Goal: Task Accomplishment & Management: Use online tool/utility

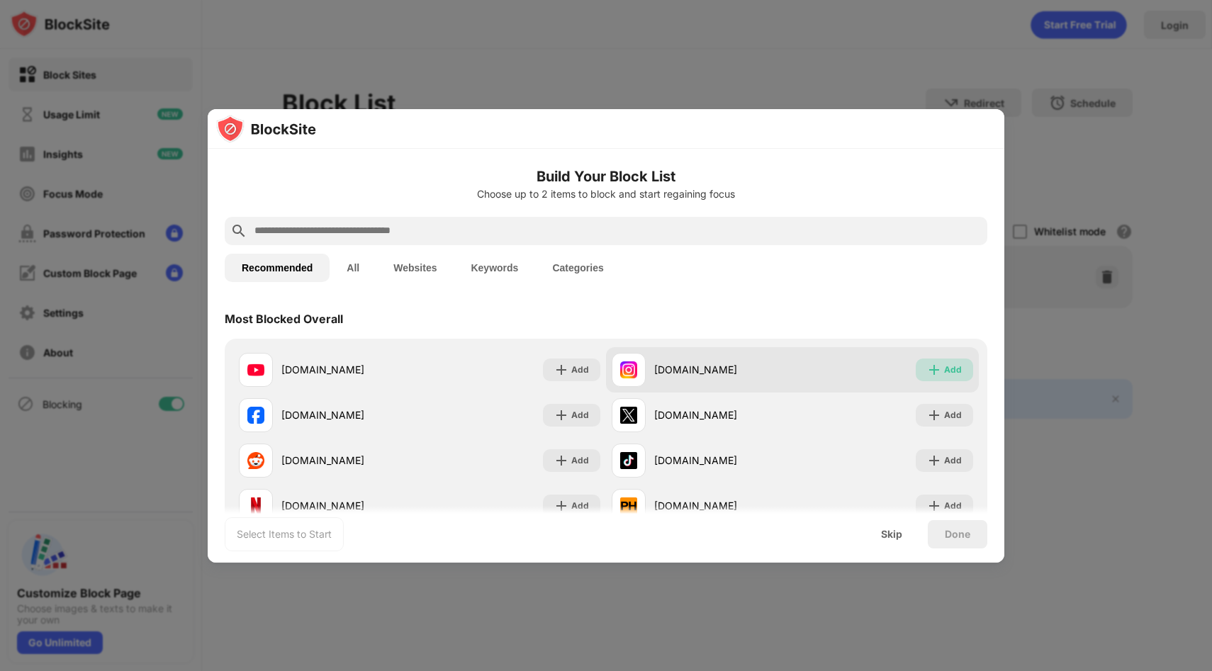
click at [962, 367] on div "Add" at bounding box center [944, 370] width 57 height 23
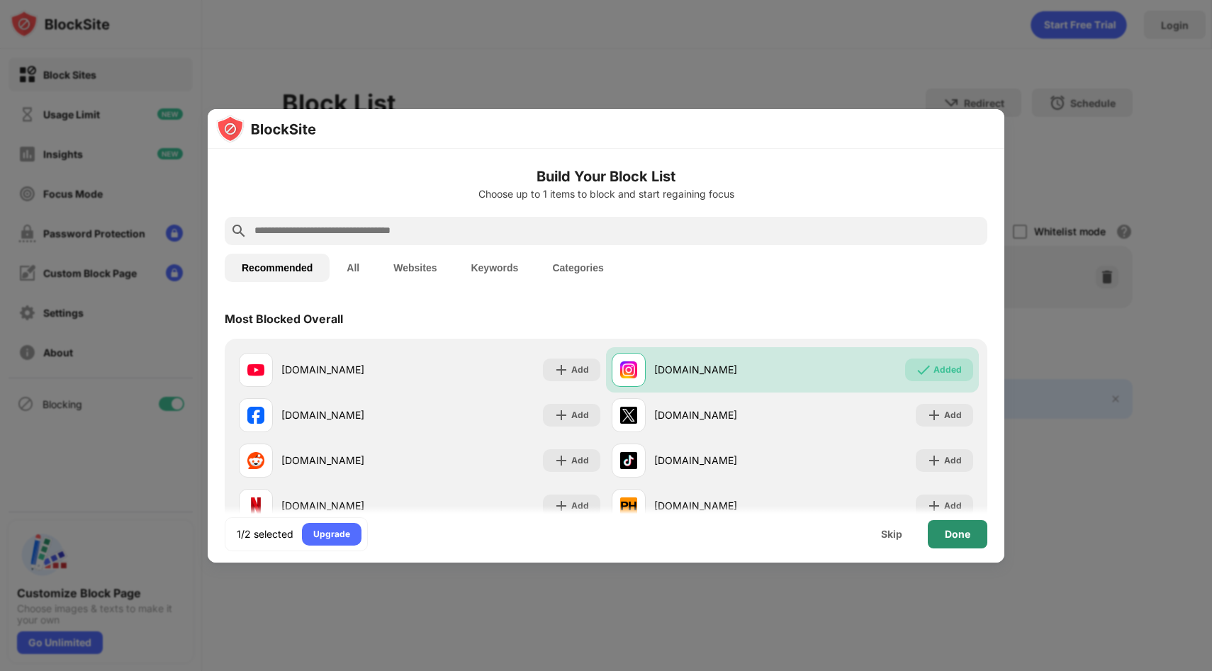
click at [966, 534] on div "Done" at bounding box center [958, 534] width 26 height 11
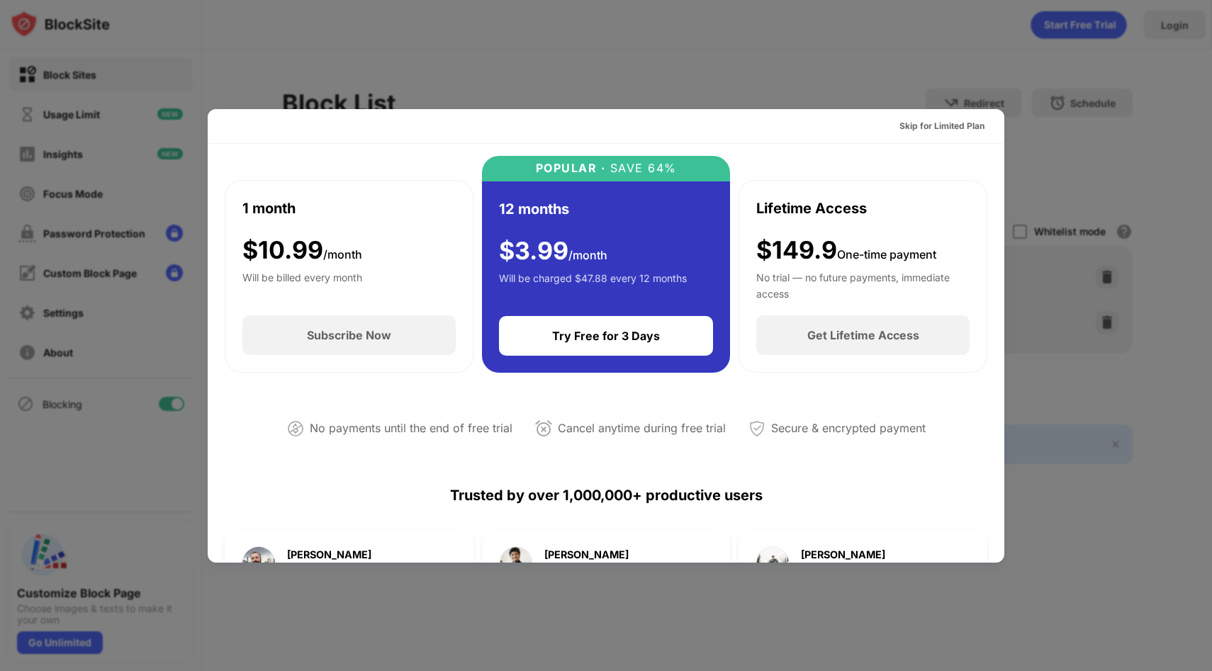
scroll to position [69, 0]
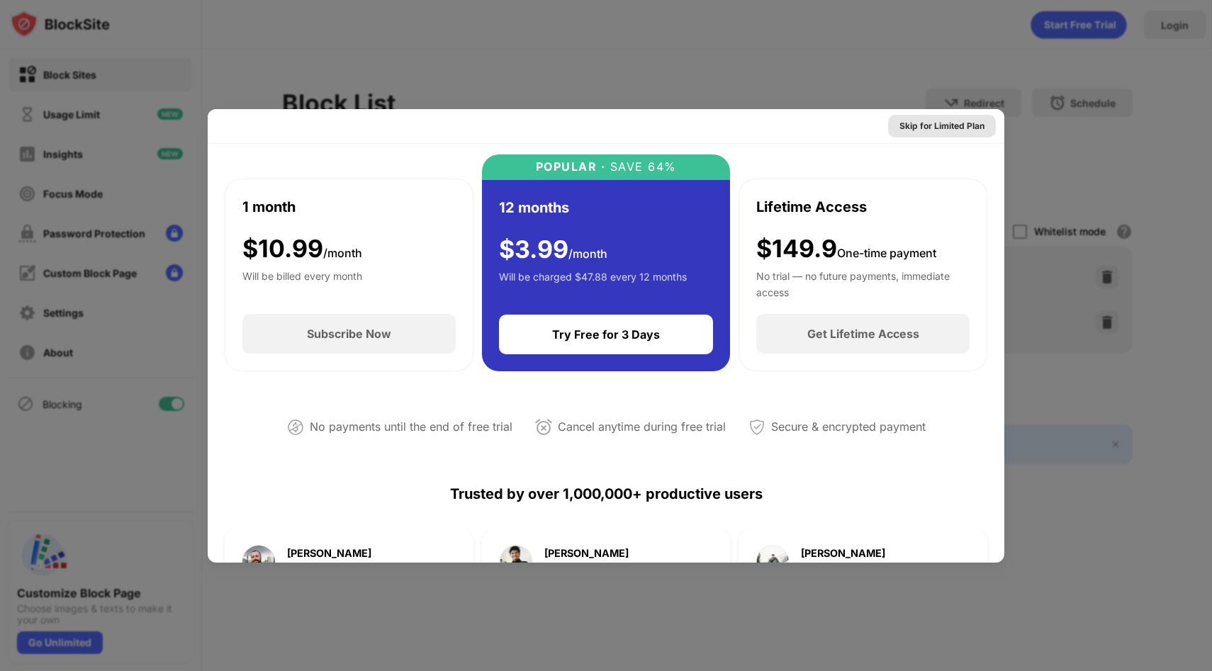
click at [936, 125] on div "Skip for Limited Plan" at bounding box center [941, 126] width 85 height 14
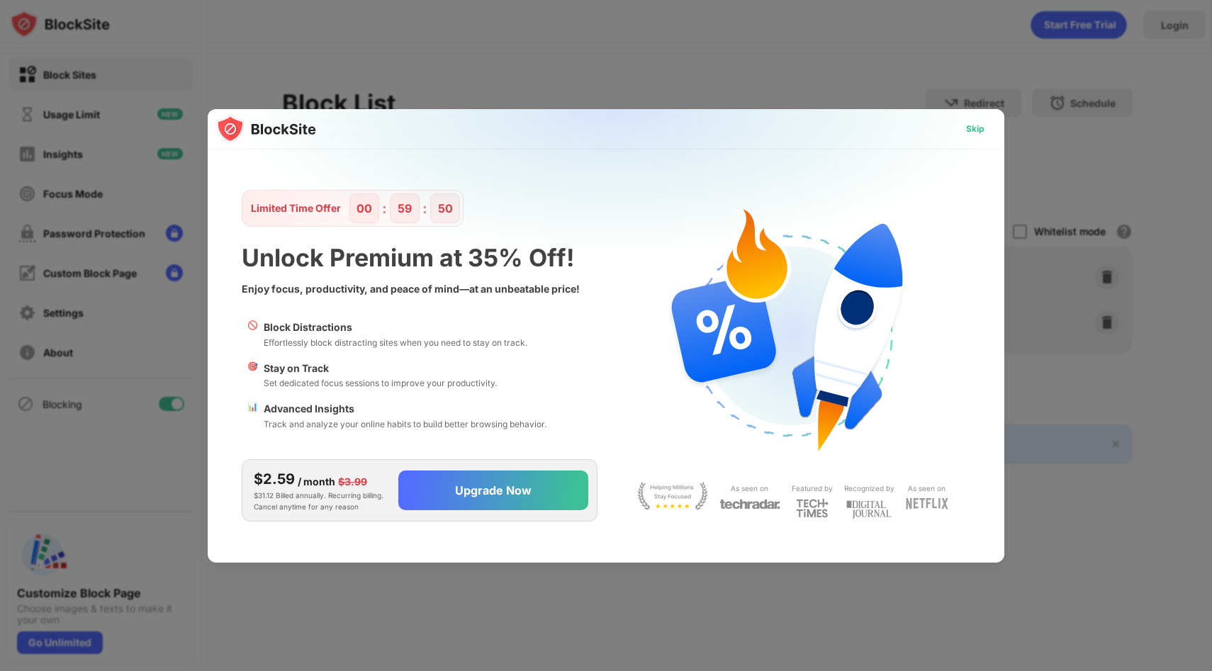
click at [968, 128] on div "Skip" at bounding box center [975, 129] width 18 height 14
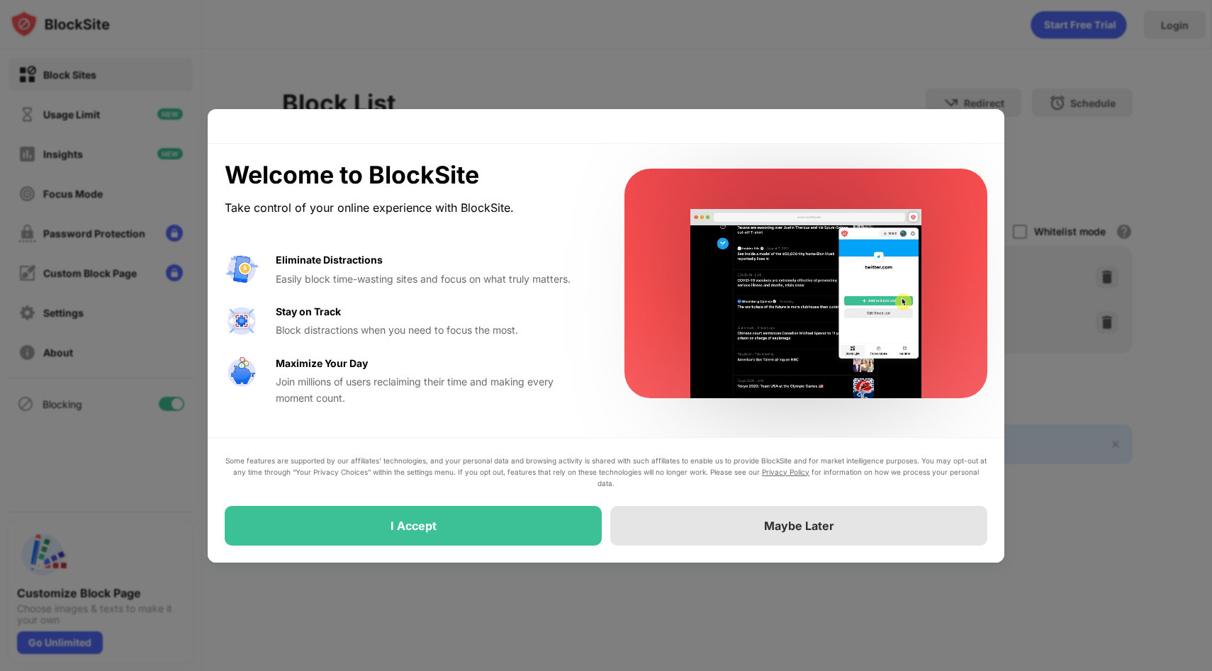
click at [695, 542] on div "Maybe Later" at bounding box center [798, 526] width 377 height 40
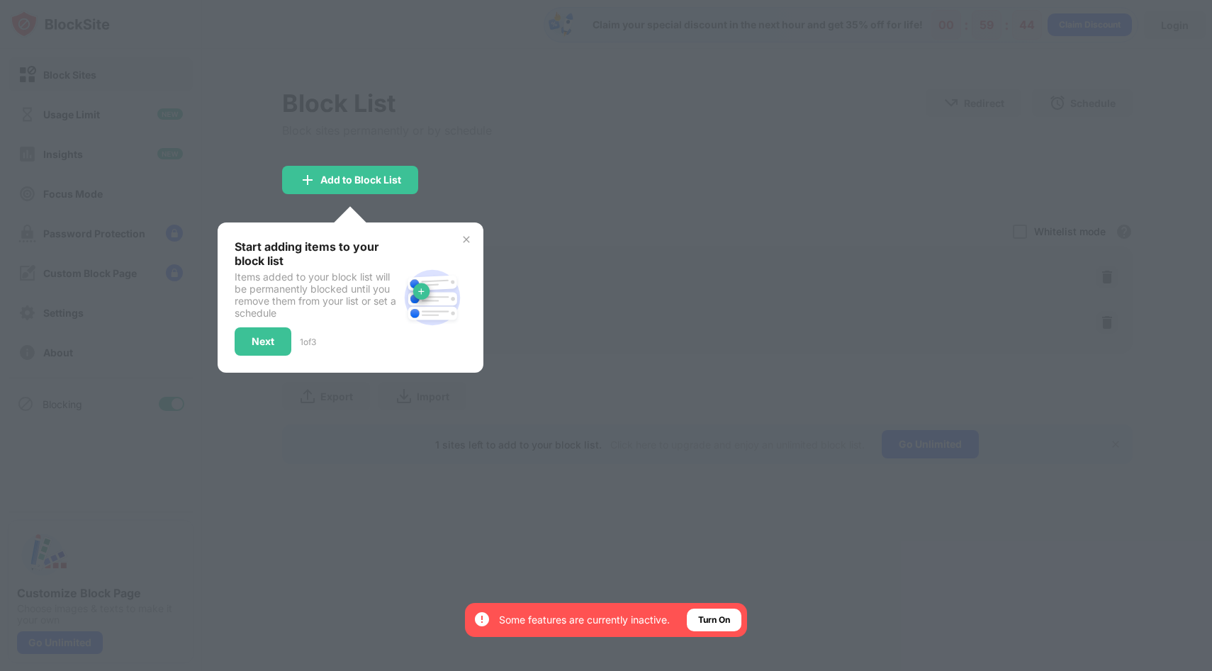
click at [695, 542] on div at bounding box center [606, 335] width 1212 height 671
click at [472, 239] on div "Start adding items to your block list Items added to your block list will be pe…" at bounding box center [351, 298] width 266 height 150
click at [466, 235] on img at bounding box center [466, 239] width 11 height 11
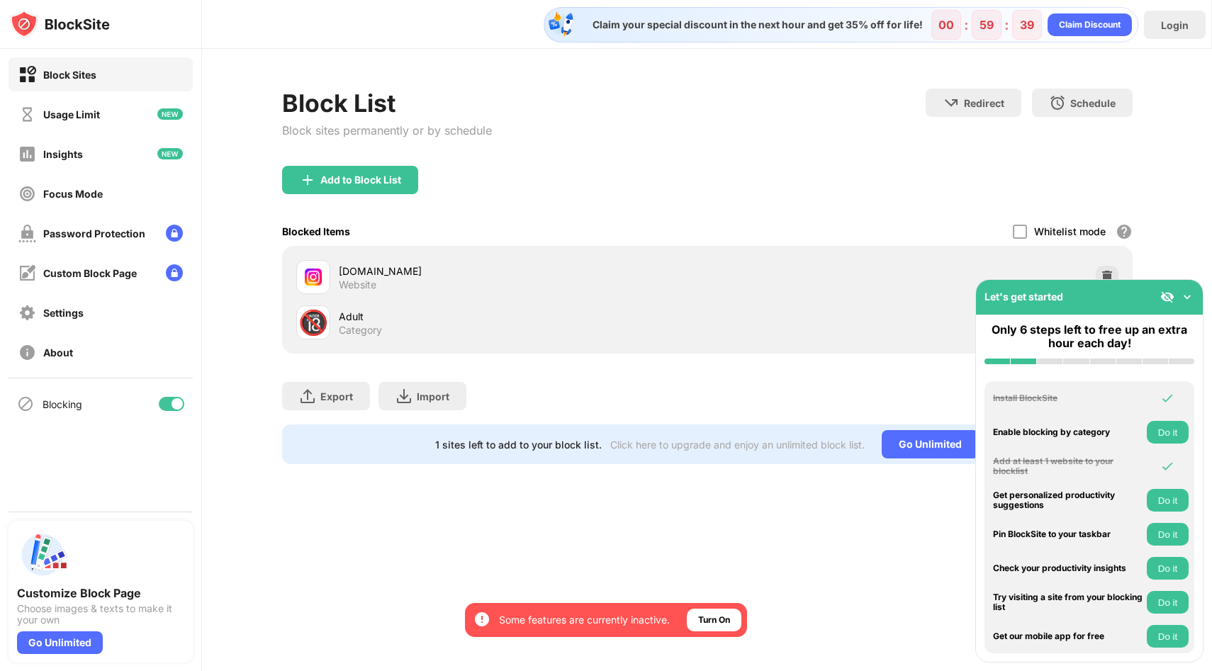
click at [1191, 293] on img at bounding box center [1187, 297] width 14 height 14
